Goal: Task Accomplishment & Management: Manage account settings

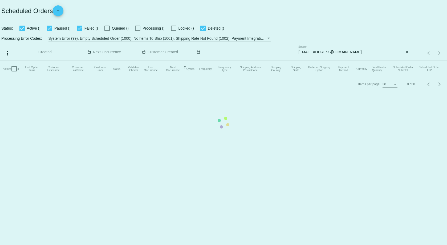
click at [408, 61] on mat-table "Actions Id Last Cycle Status Customer FirstName Customer LastName Customer Emai…" at bounding box center [223, 69] width 447 height 16
click at [428, 61] on mat-table "Actions Id Last Cycle Status Customer FirstName Customer LastName Customer Emai…" at bounding box center [223, 69] width 447 height 16
click at [374, 61] on mat-table "Actions Id Last Cycle Status Customer FirstName Customer LastName Customer Emai…" at bounding box center [223, 69] width 447 height 16
click at [360, 61] on mat-table "Actions Id Last Cycle Status Customer FirstName Customer LastName Customer Emai…" at bounding box center [223, 69] width 447 height 16
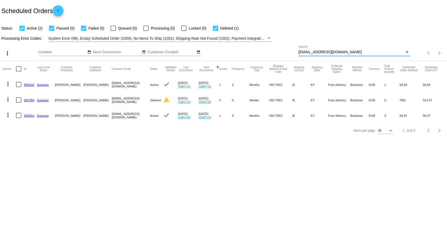
drag, startPoint x: 362, startPoint y: 54, endPoint x: 288, endPoint y: 53, distance: 74.6
click at [290, 48] on div "more_vert Sep Jan Feb Mar Apr 1" at bounding box center [223, 51] width 447 height 19
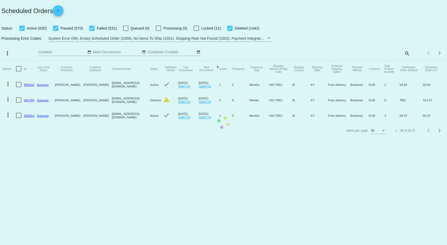
click at [405, 61] on mat-table "Actions Id Last Cycle Status Customer FirstName Customer LastName Customer Emai…" at bounding box center [223, 92] width 447 height 62
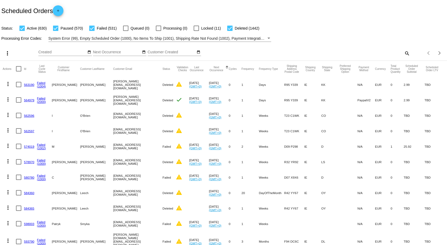
click at [398, 54] on div "search" at bounding box center [353, 53] width 111 height 8
click at [396, 55] on div "search" at bounding box center [353, 53] width 111 height 8
click at [403, 54] on mat-icon "search" at bounding box center [406, 53] width 6 height 8
click at [304, 54] on input "Search" at bounding box center [353, 52] width 111 height 4
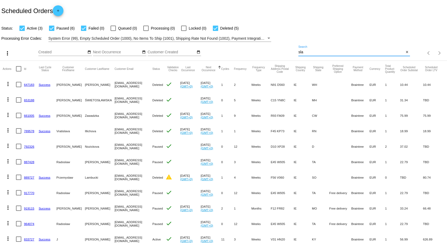
type input "[PERSON_NAME]"
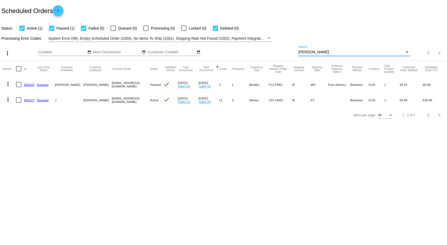
click at [30, 84] on link "919115" at bounding box center [29, 84] width 10 height 3
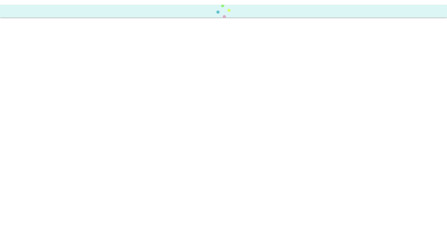
click at [30, 84] on body at bounding box center [223, 122] width 447 height 245
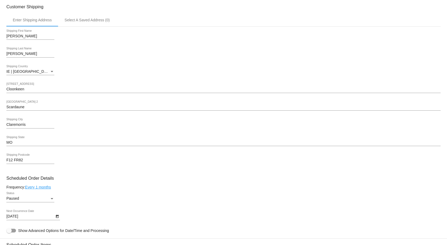
scroll to position [213, 0]
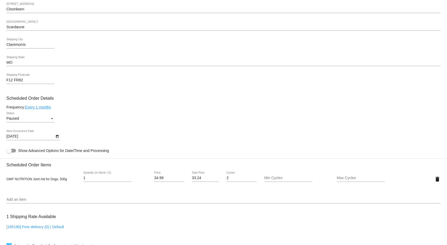
click at [166, 136] on div "7/1/2025 Next Occurrence Date" at bounding box center [223, 137] width 434 height 15
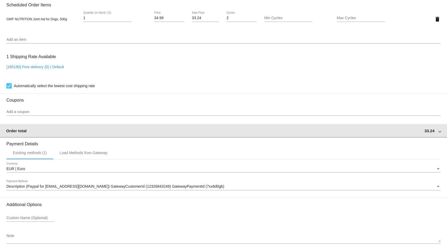
scroll to position [401, 0]
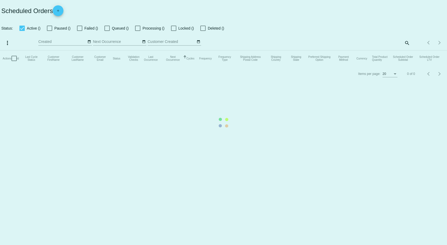
checkbox input "true"
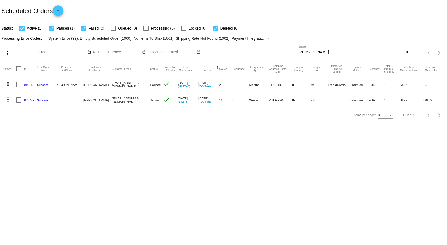
click at [29, 99] on link "833727" at bounding box center [29, 99] width 10 height 3
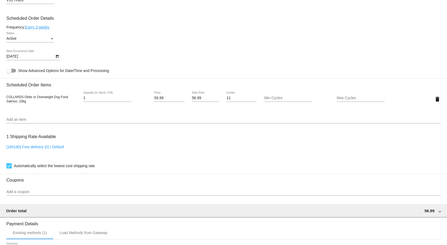
scroll to position [399, 0]
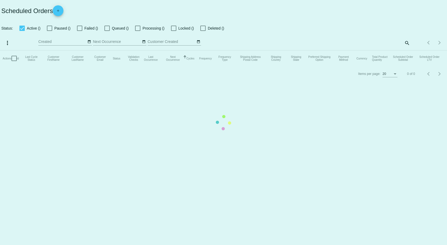
checkbox input "true"
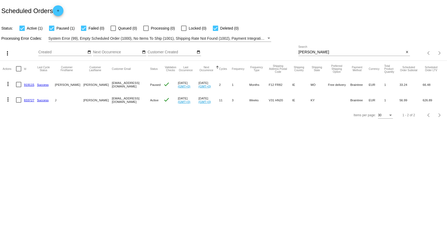
click at [28, 85] on link "919115" at bounding box center [29, 84] width 10 height 3
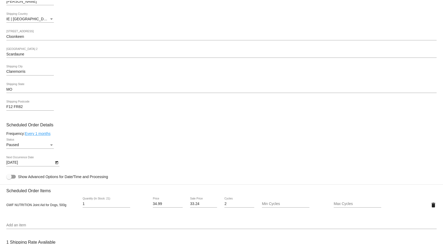
scroll to position [213, 0]
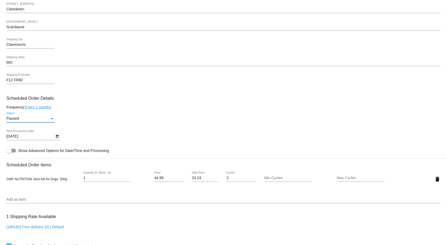
click at [52, 120] on div "Status" at bounding box center [52, 118] width 5 height 4
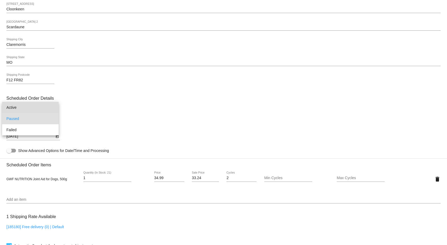
click at [45, 108] on span "Active" at bounding box center [30, 107] width 48 height 11
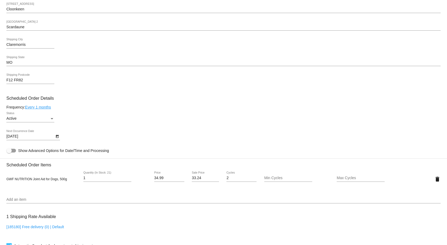
click at [43, 108] on link "Every 1 months" at bounding box center [38, 107] width 26 height 4
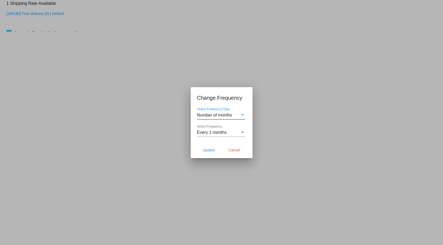
click at [241, 132] on div "Select Frequency" at bounding box center [242, 132] width 3 height 1
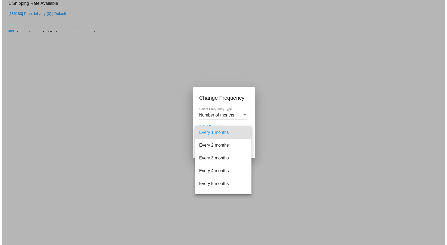
scroll to position [27, 0]
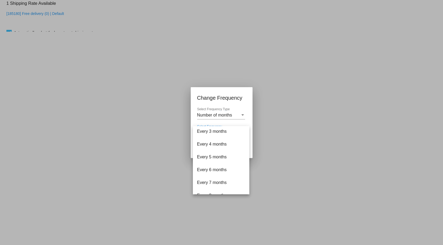
click at [279, 123] on div at bounding box center [221, 122] width 443 height 245
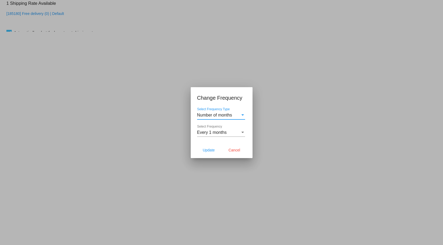
click at [244, 114] on div "Select Frequency Type" at bounding box center [242, 115] width 5 height 5
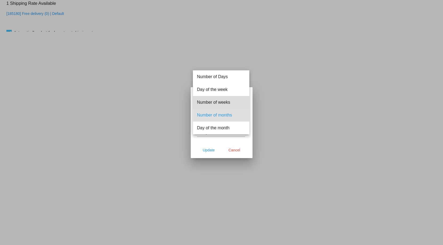
click at [216, 104] on span "Number of weeks" at bounding box center [221, 102] width 48 height 13
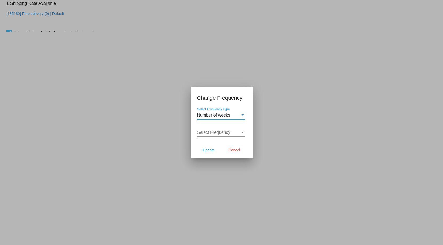
click at [225, 133] on span "Select Frequency" at bounding box center [213, 132] width 33 height 5
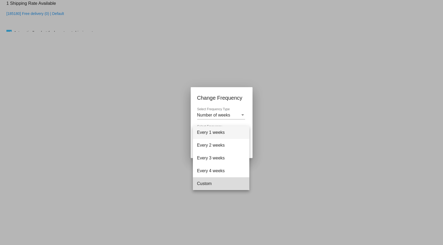
click at [204, 182] on span "Custom" at bounding box center [221, 183] width 48 height 13
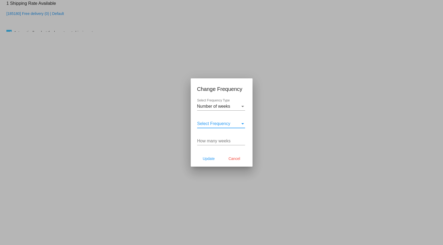
click at [237, 143] on div "How many weeks" at bounding box center [221, 139] width 48 height 12
type input "6"
click at [210, 158] on span "Update" at bounding box center [209, 158] width 12 height 4
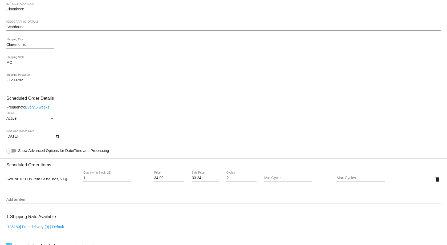
type input "10/20/2025"
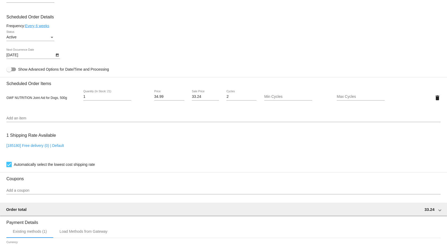
scroll to position [401, 0]
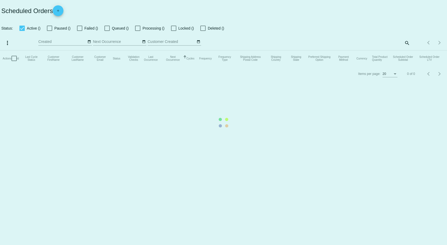
checkbox input "true"
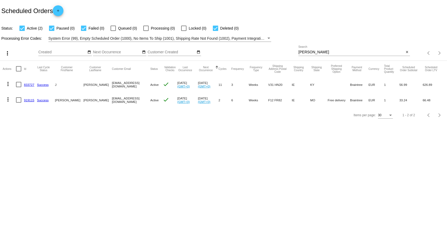
click at [8, 85] on mat-icon "more_vert" at bounding box center [8, 84] width 6 height 6
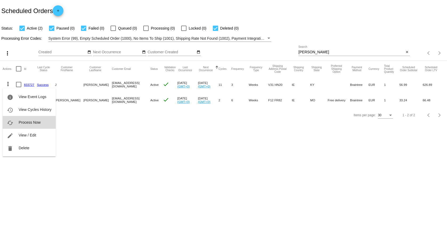
click at [41, 124] on button "cached Process Now" at bounding box center [29, 122] width 53 height 13
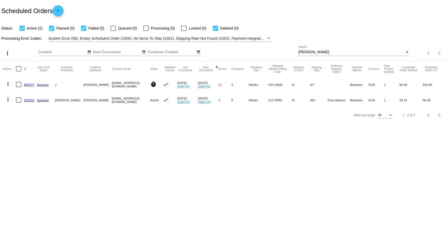
click at [27, 84] on link "833727" at bounding box center [29, 84] width 10 height 3
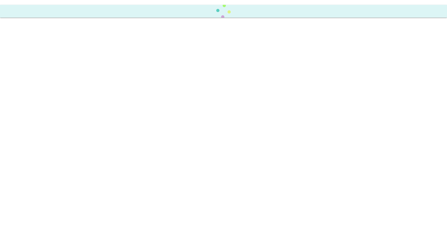
click at [27, 84] on body "Scheduled Order has restarted processing" at bounding box center [223, 122] width 447 height 245
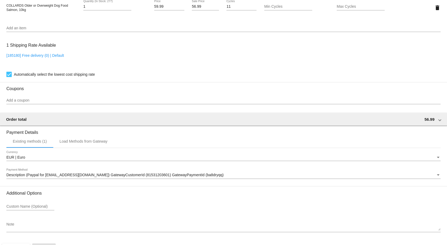
scroll to position [389, 0]
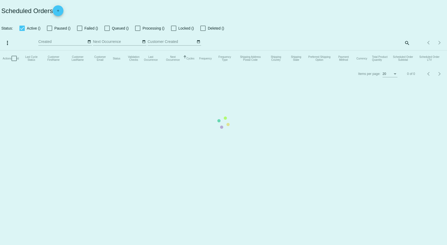
checkbox input "true"
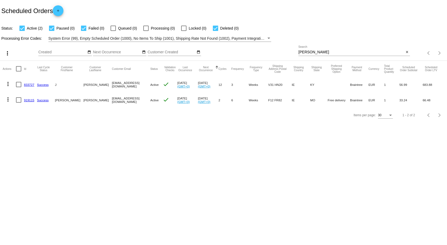
click at [25, 100] on link "919115" at bounding box center [29, 99] width 10 height 3
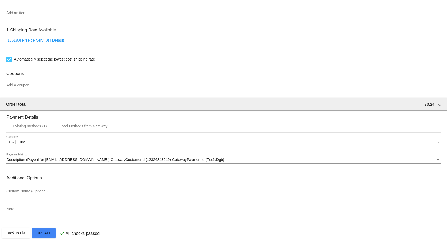
scroll to position [401, 0]
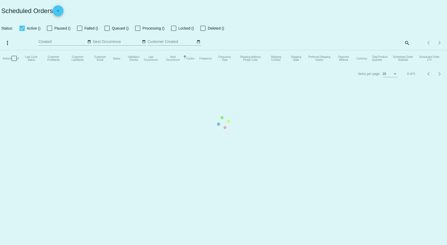
checkbox input "true"
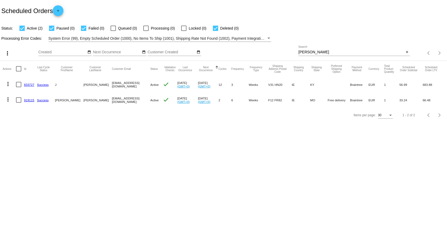
click at [27, 83] on link "833727" at bounding box center [29, 84] width 10 height 3
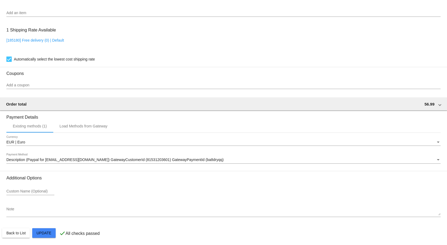
scroll to position [401, 0]
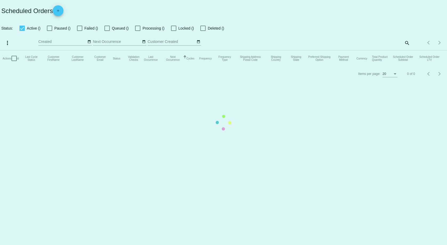
checkbox input "true"
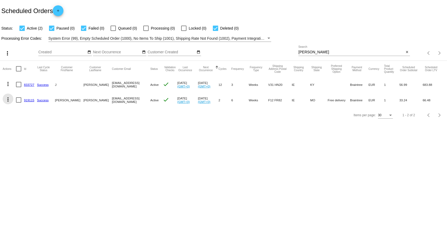
click at [7, 100] on mat-icon "more_vert" at bounding box center [8, 99] width 6 height 6
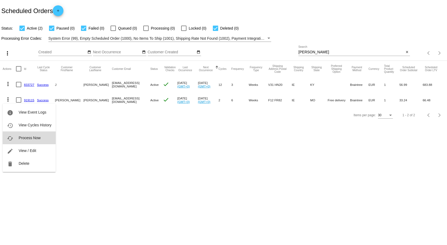
click at [36, 138] on span "Process Now" at bounding box center [30, 138] width 22 height 4
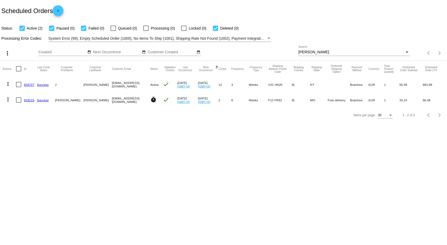
click at [28, 84] on link "833727" at bounding box center [29, 84] width 10 height 3
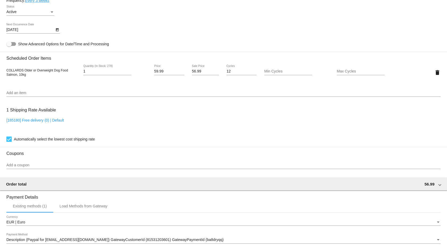
scroll to position [401, 0]
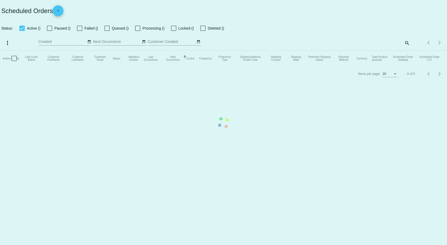
checkbox input "true"
